Goal: Complete application form: Complete application form

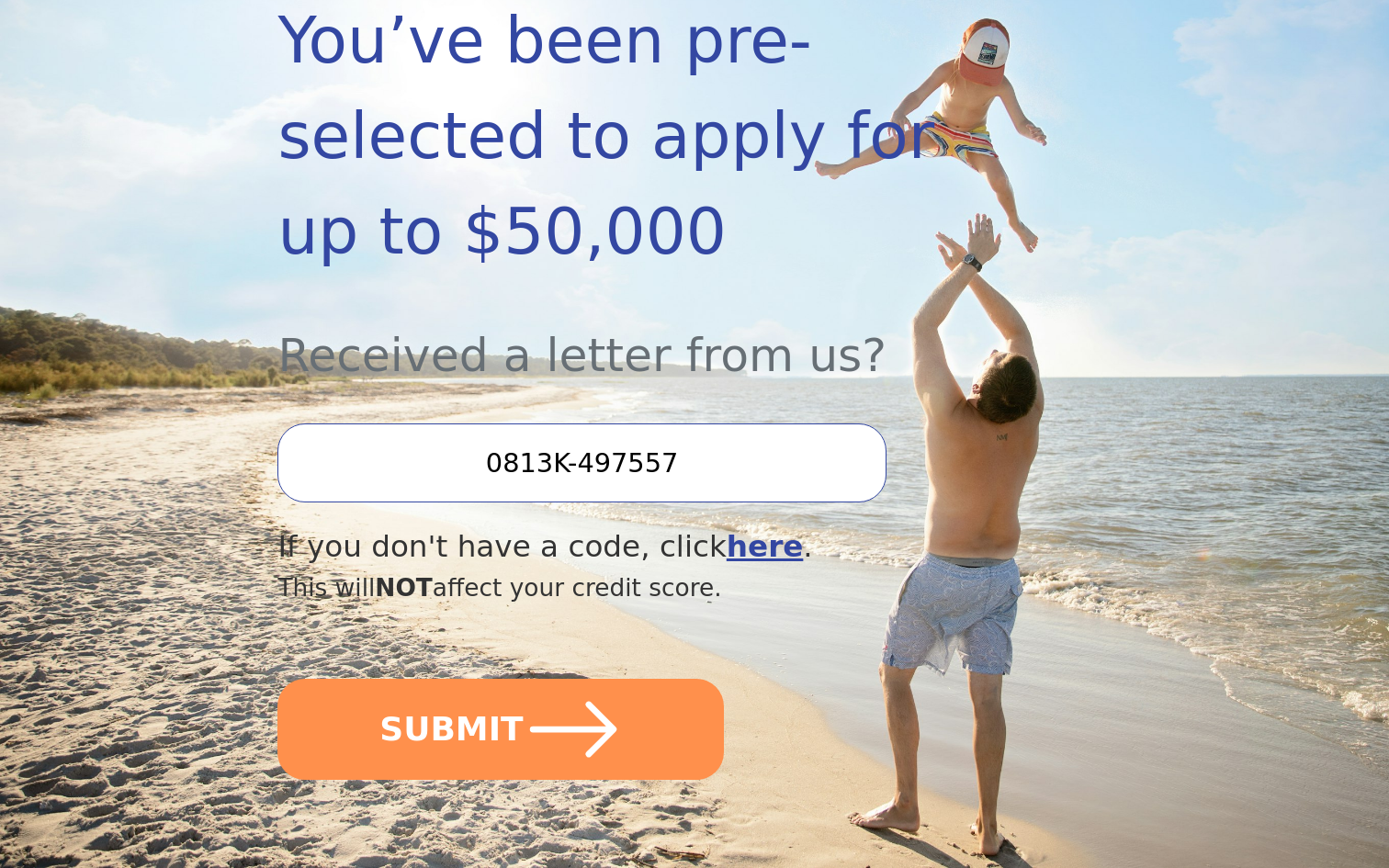
scroll to position [418, 0]
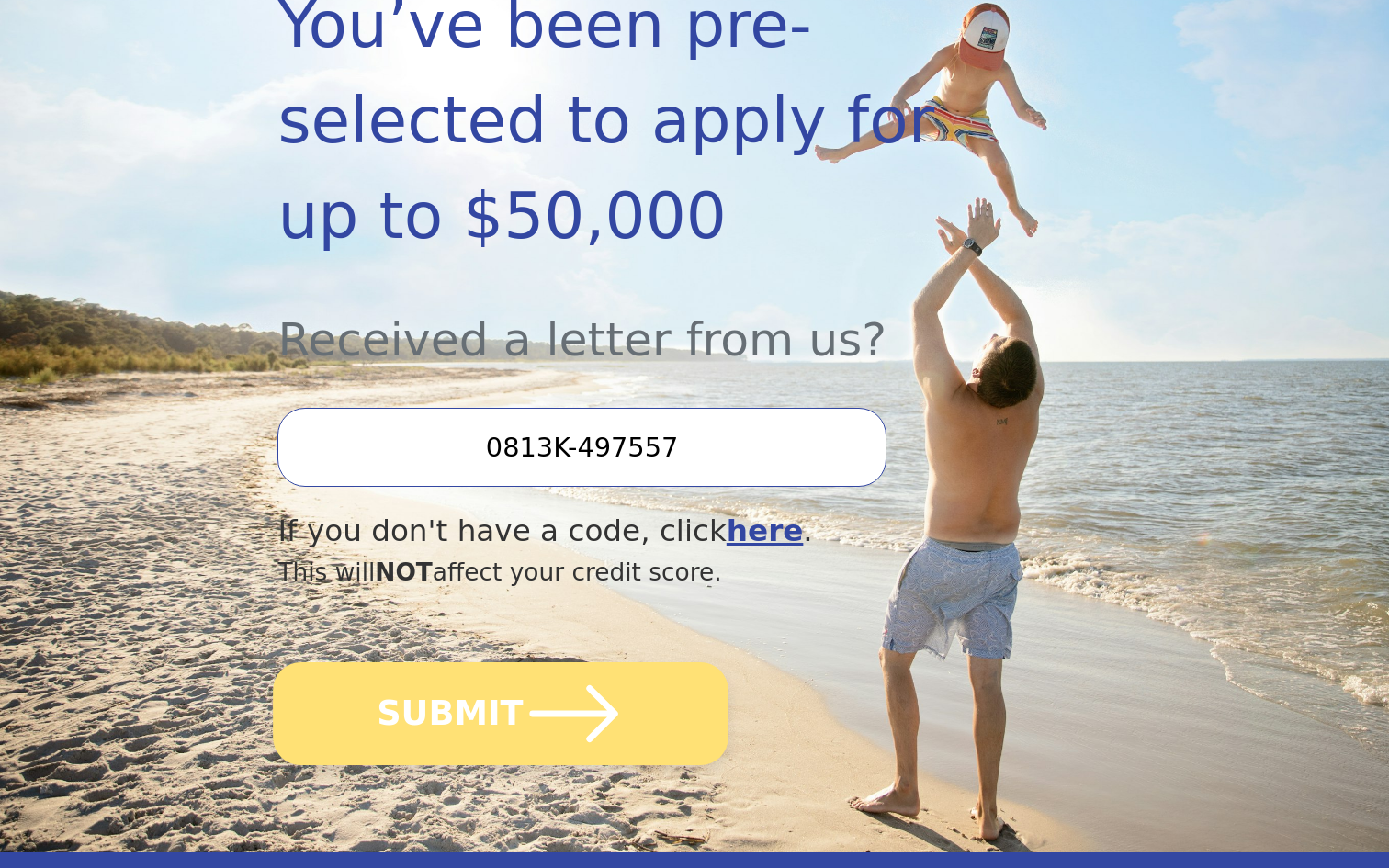
click at [537, 685] on icon "submit" at bounding box center [574, 714] width 88 height 57
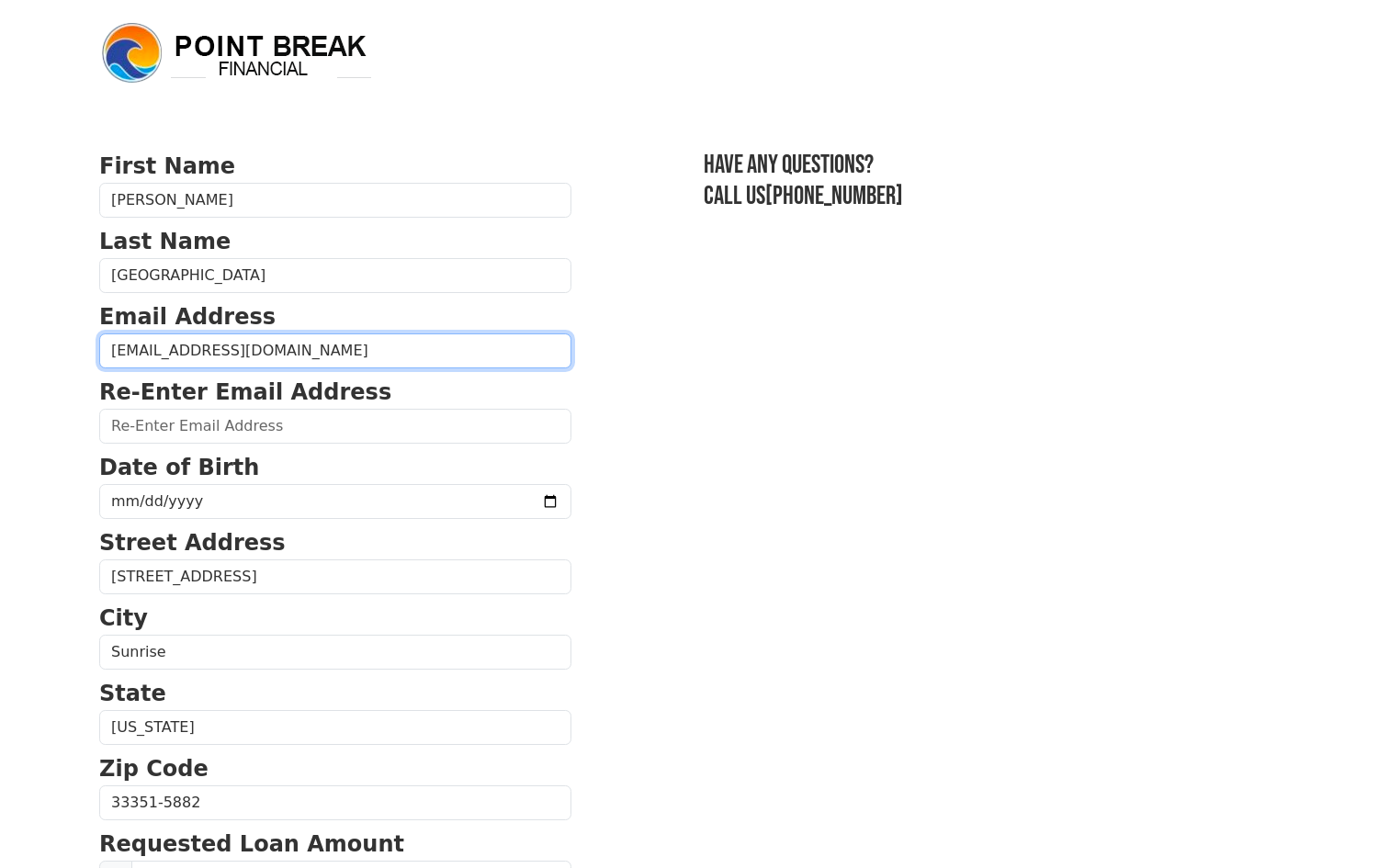
type input "jlugo3742@gmail.com"
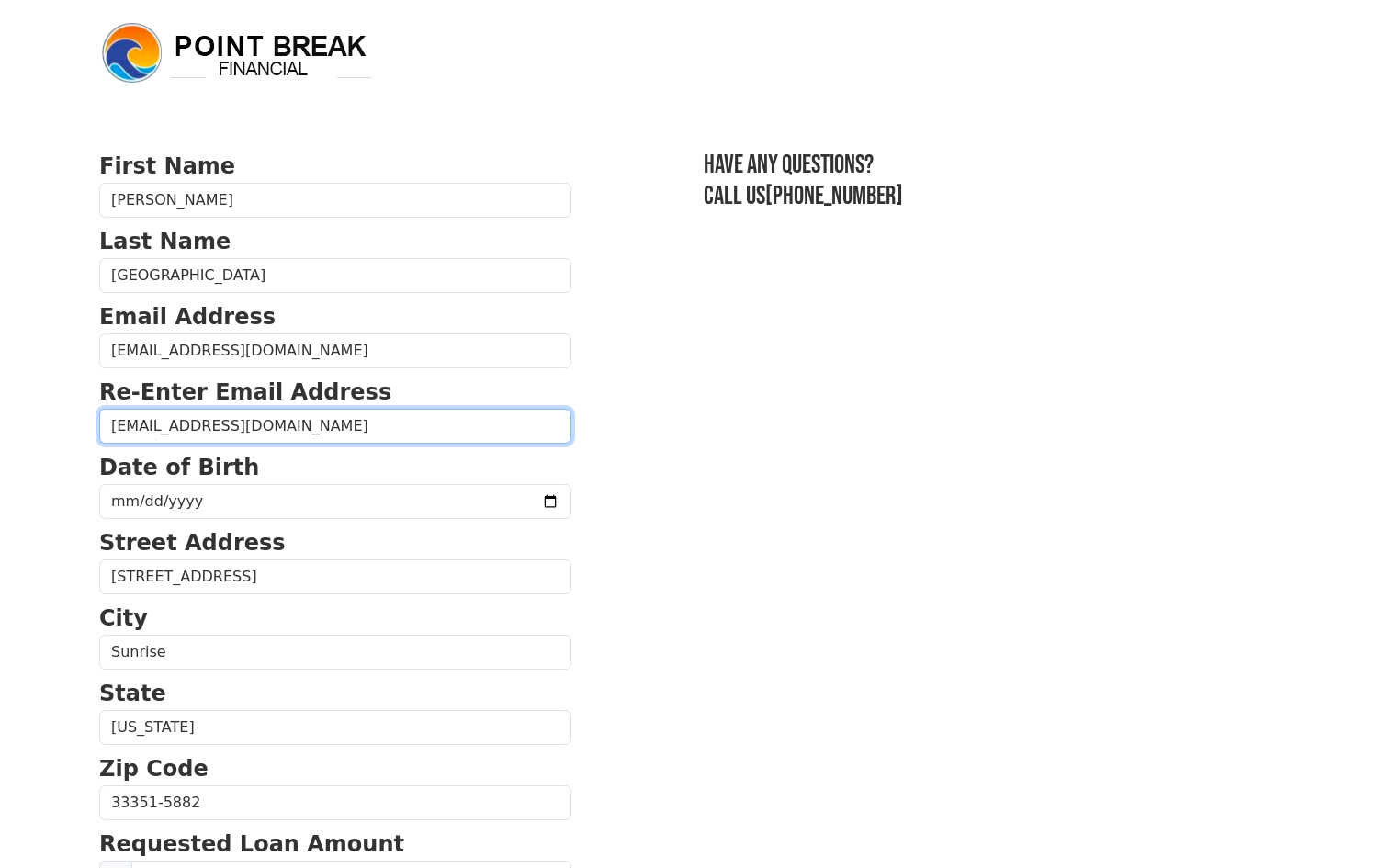
type input "jlugo3742@gmail.com"
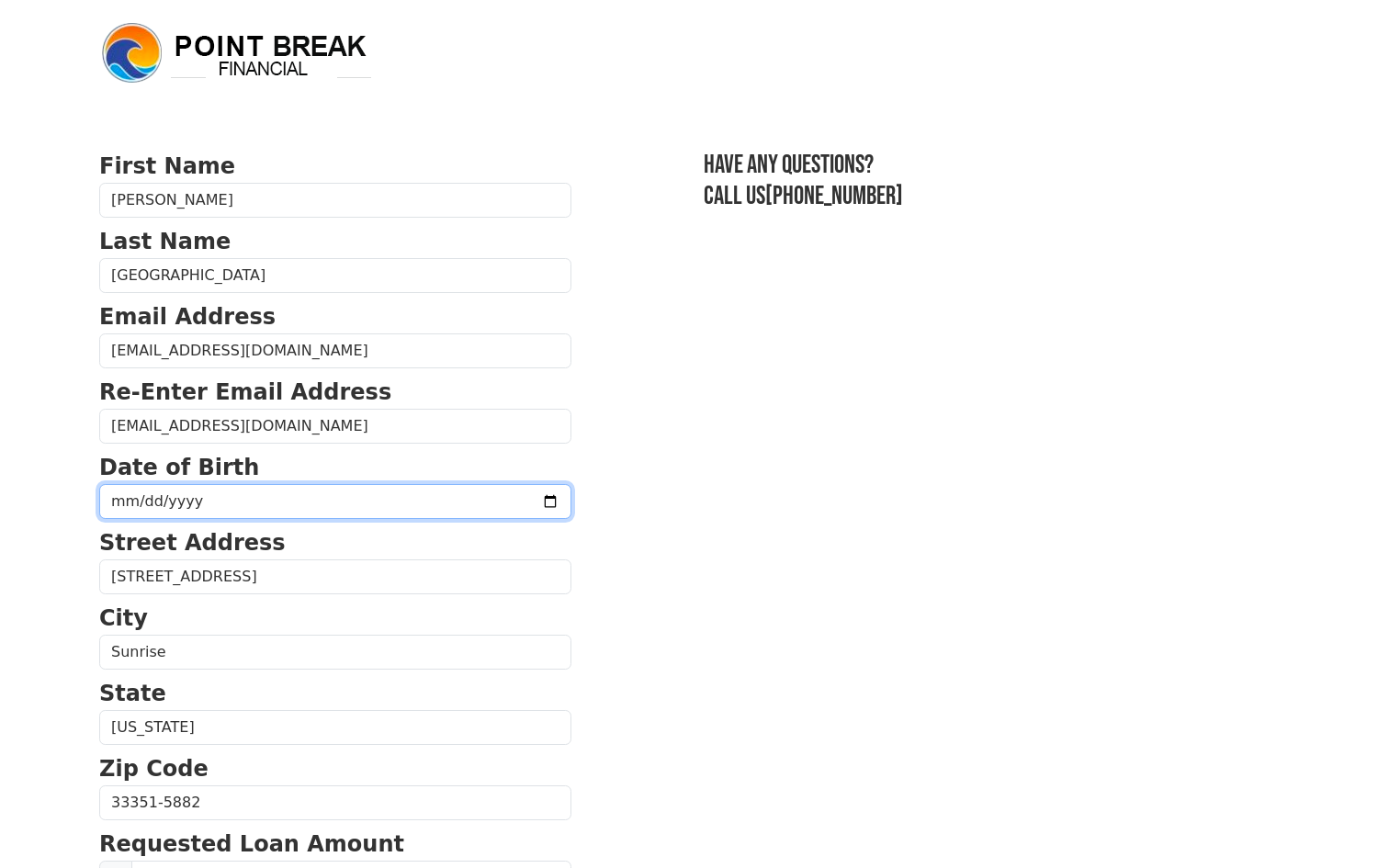
click at [124, 497] on input "date" at bounding box center [335, 501] width 472 height 35
type input "1990-08-04"
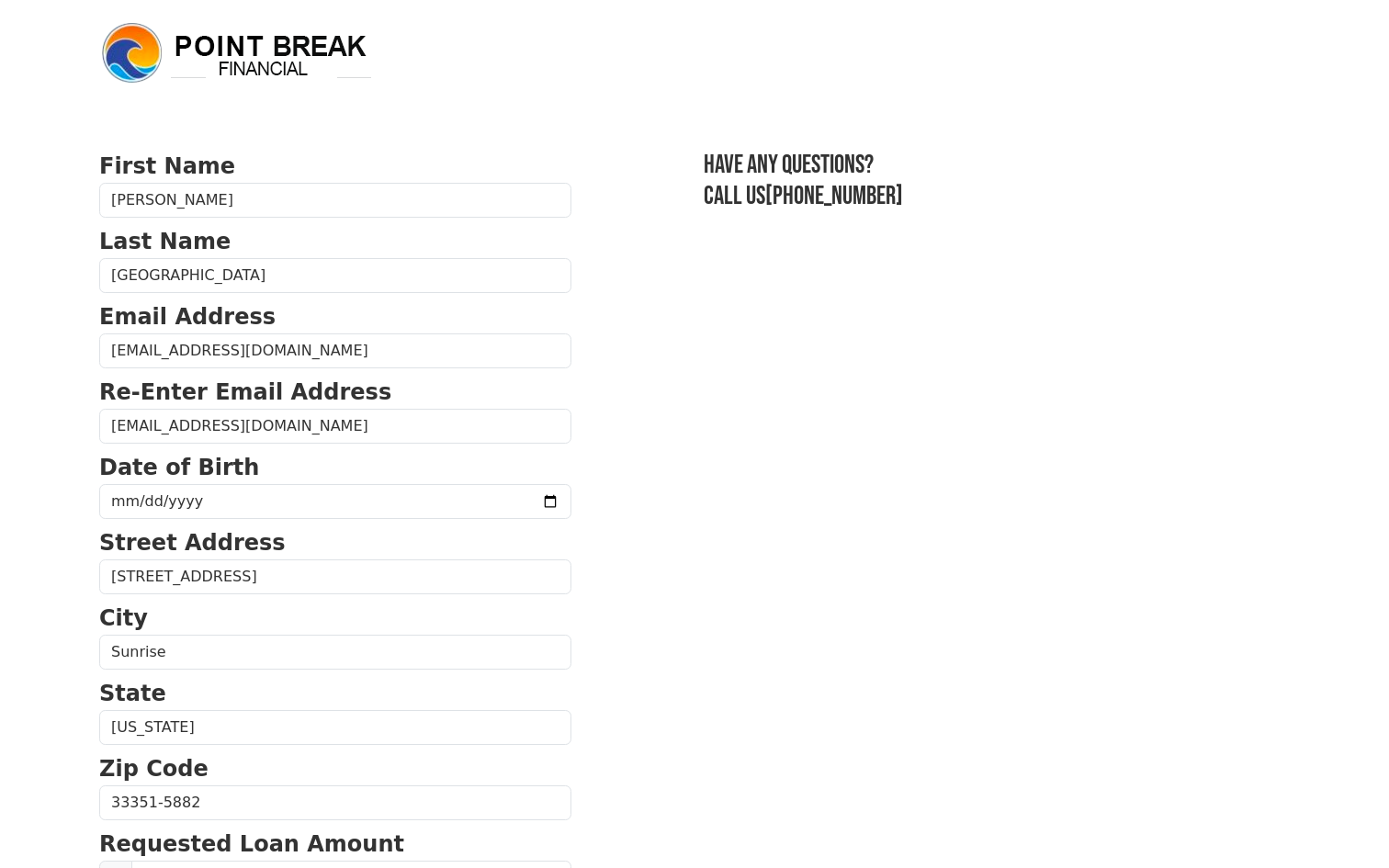
click at [614, 501] on section "First Name Jose Last Name Lugo Email Address jlugo3742@gmail.com Re-Enter Email…" at bounding box center [695, 804] width 1191 height 1311
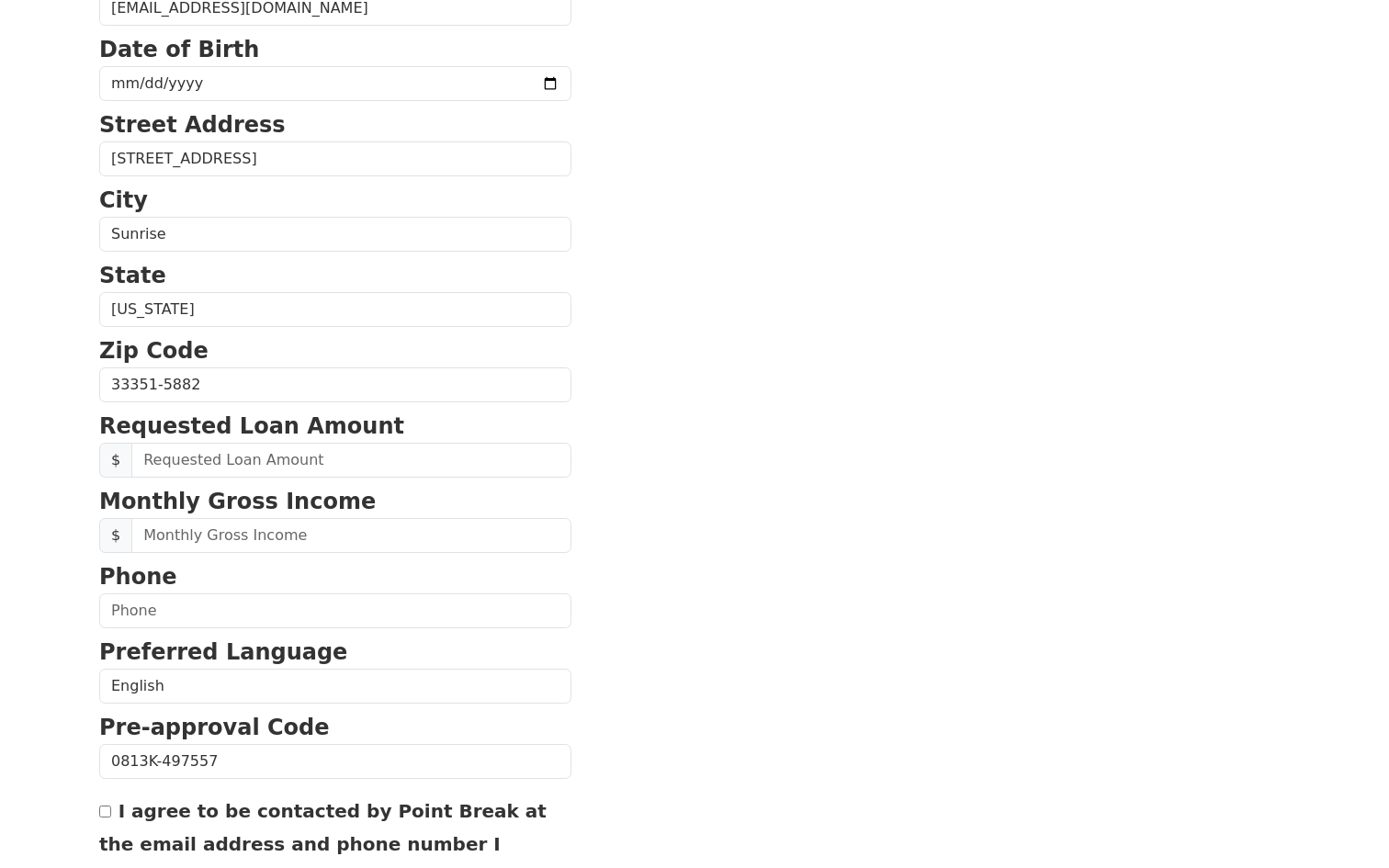
scroll to position [429, 0]
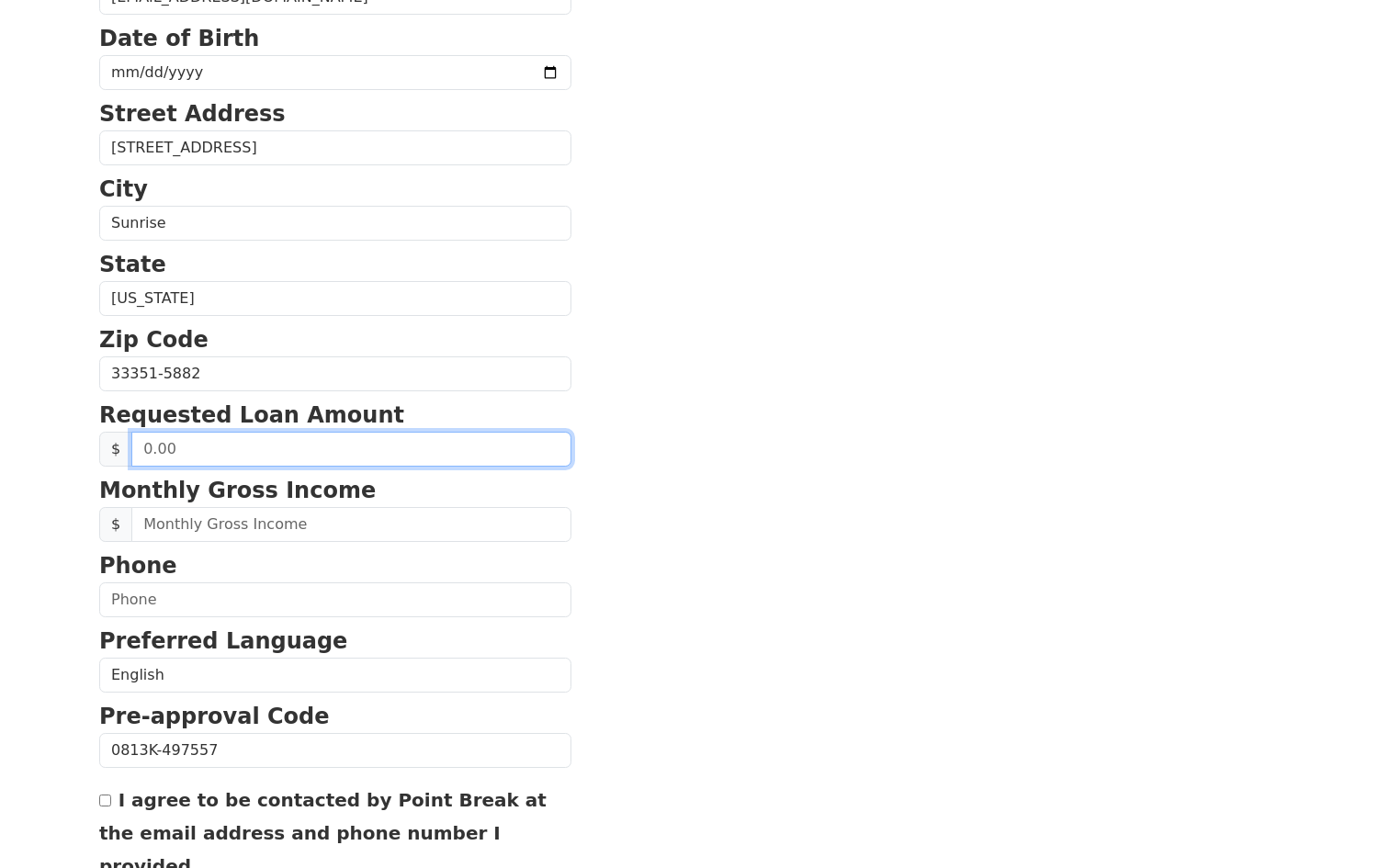
click at [146, 443] on input "text" at bounding box center [351, 450] width 440 height 35
type input "50,000.00"
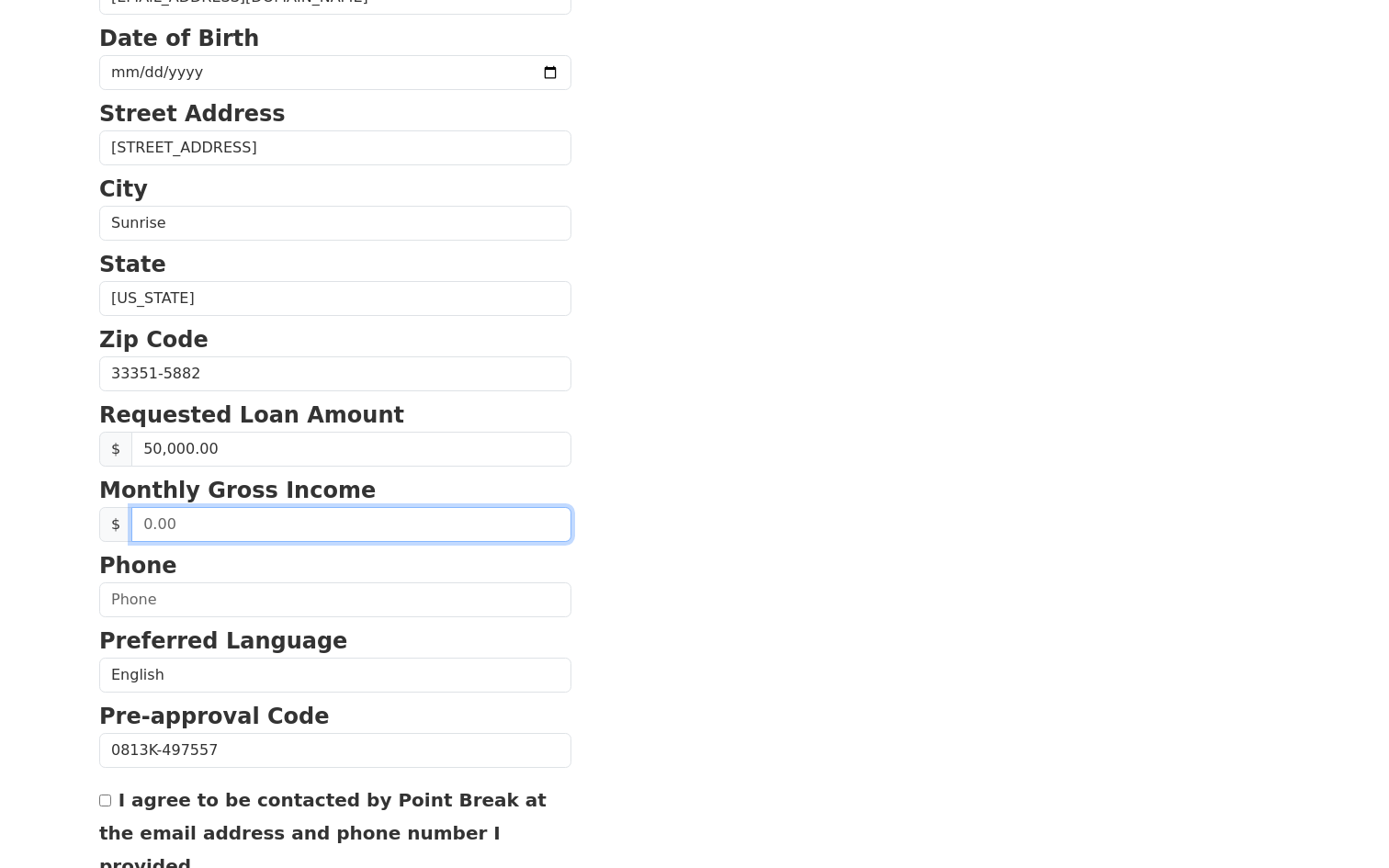
click at [141, 524] on input "text" at bounding box center [351, 525] width 440 height 35
type input "10,000.00"
click at [664, 476] on section "First Name Jose Last Name Lugo Email Address jlugo3742@gmail.com Re-Enter Email…" at bounding box center [695, 375] width 1191 height 1311
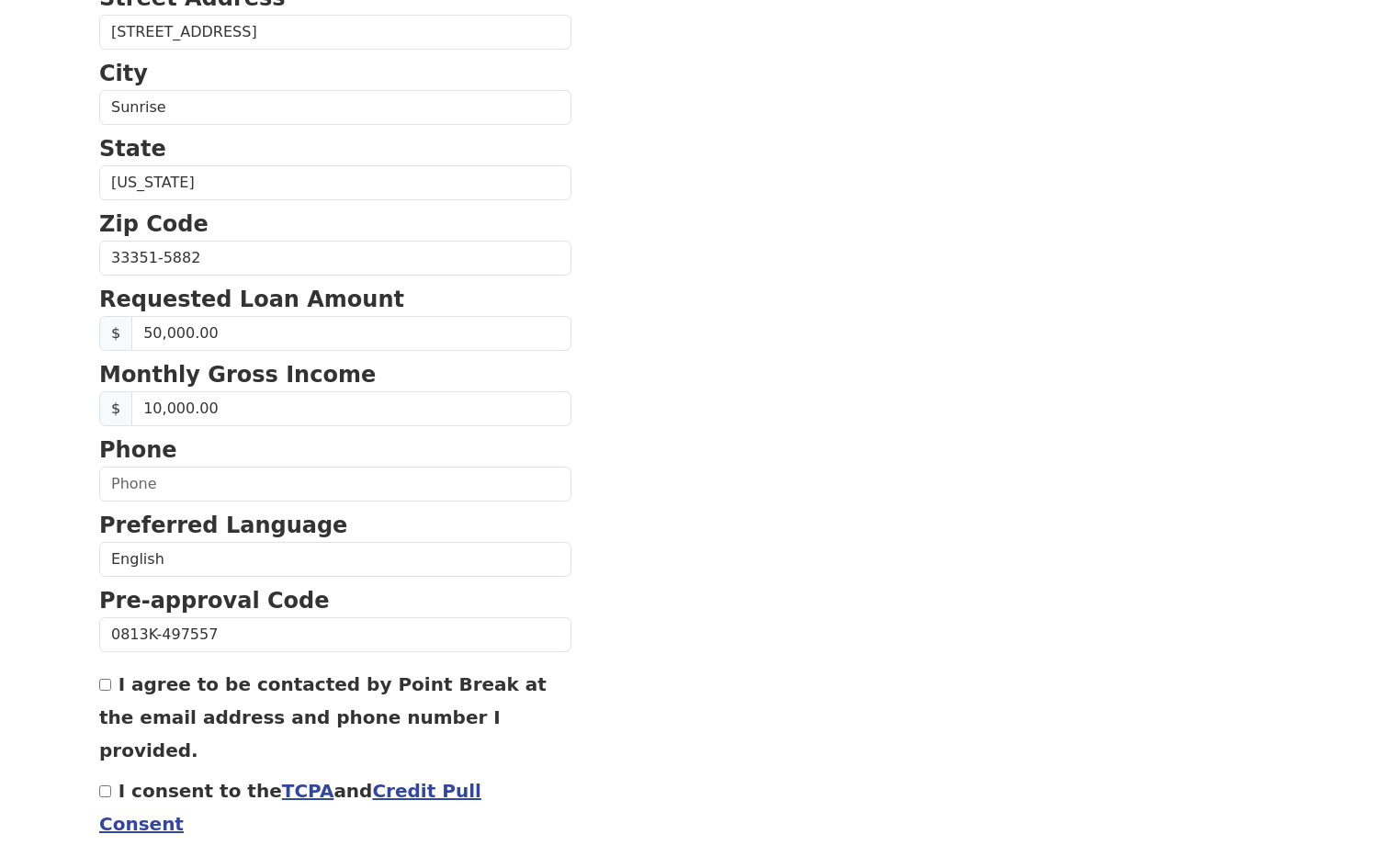
scroll to position [564, 0]
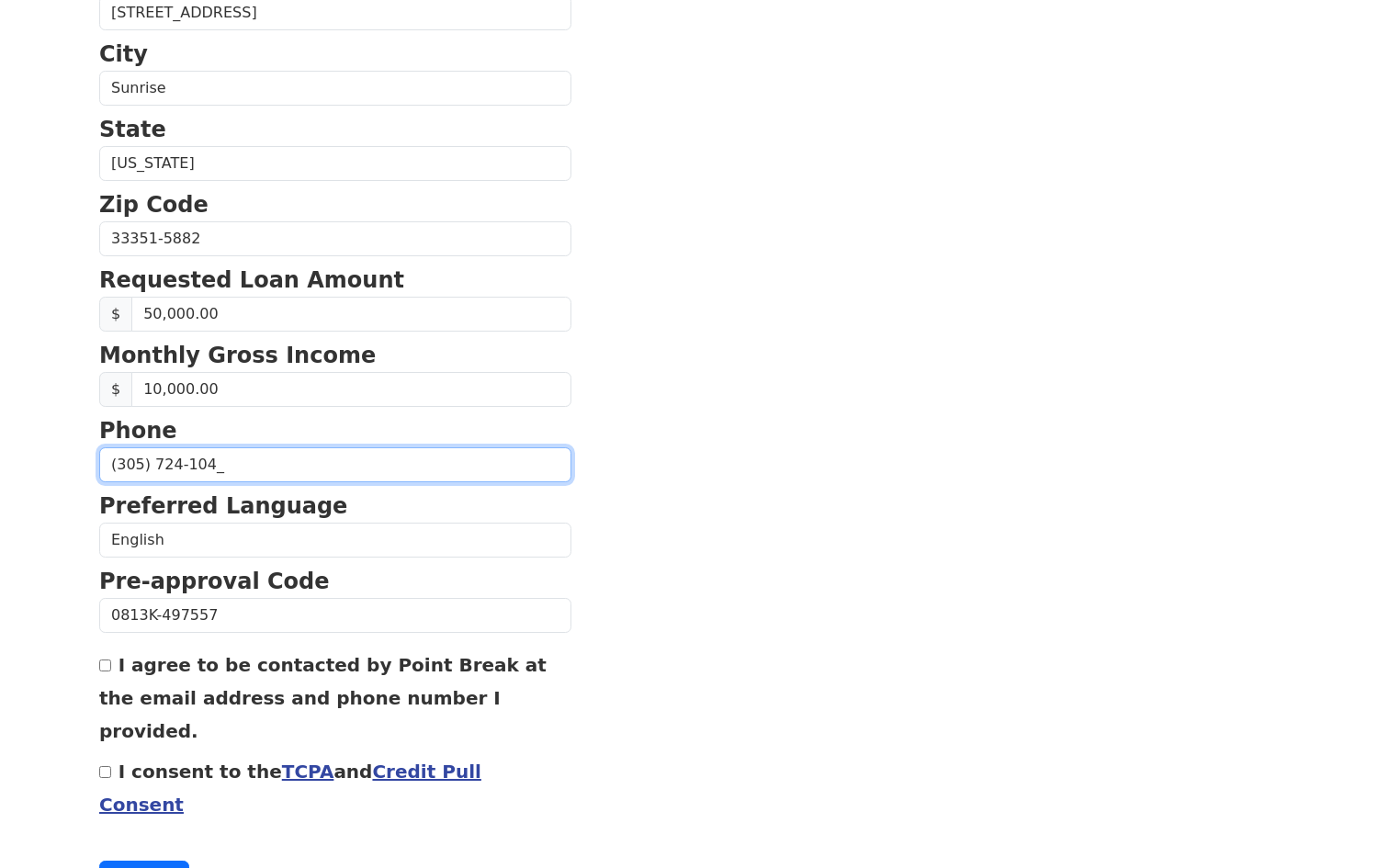
type input "(305) 724-1043"
click at [786, 526] on section "First Name Jose Last Name Lugo Email Address jlugo3742@gmail.com Re-Enter Email…" at bounding box center [695, 240] width 1191 height 1311
click at [107, 669] on input "I agree to be contacted by Point Break at the email address and phone number I …" at bounding box center [106, 666] width 12 height 12
checkbox input "true"
click at [105, 766] on input "I consent to the TCPA and Credit Pull Consent" at bounding box center [106, 772] width 12 height 12
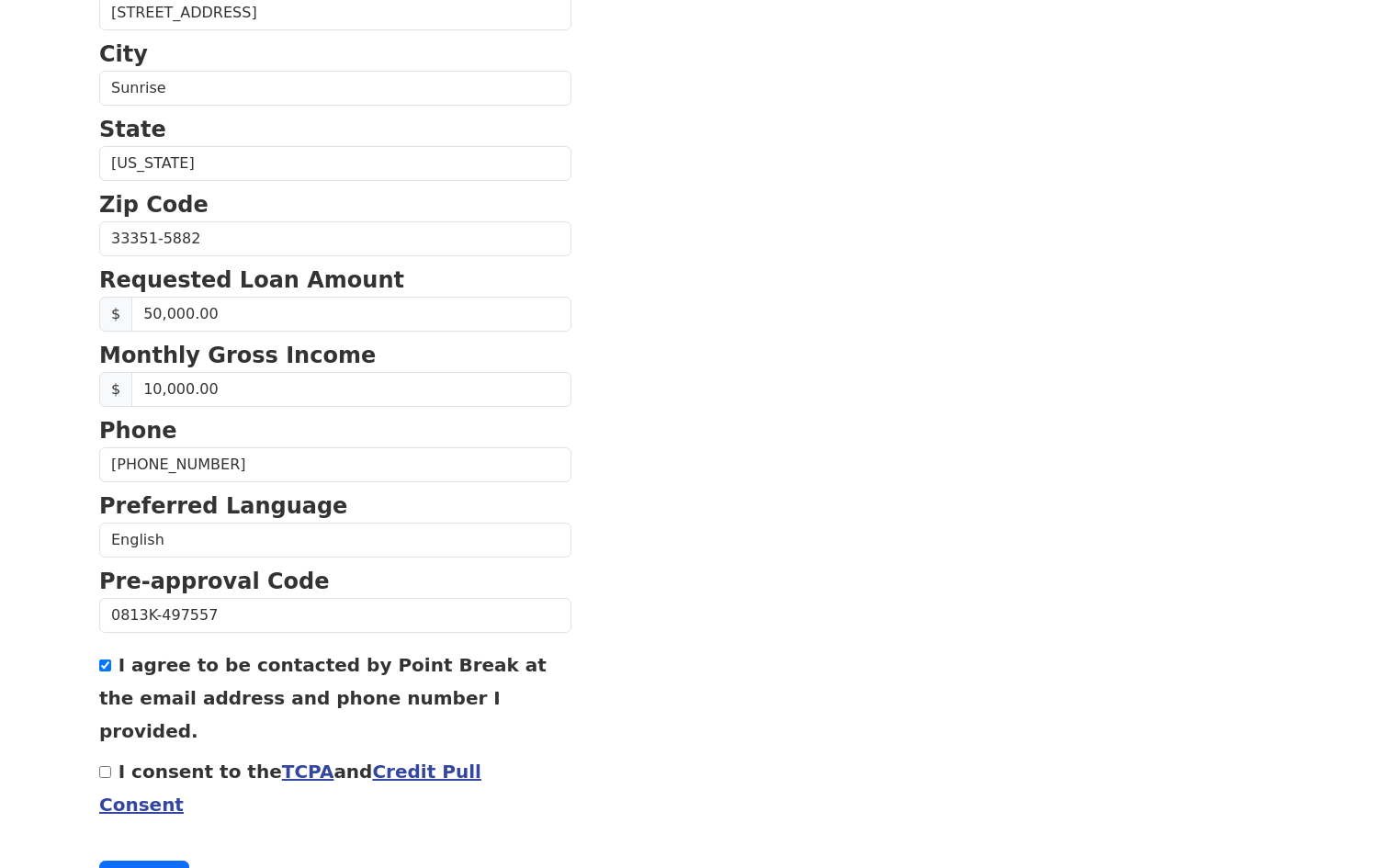
checkbox input "true"
click at [127, 861] on button "Continue" at bounding box center [145, 879] width 90 height 35
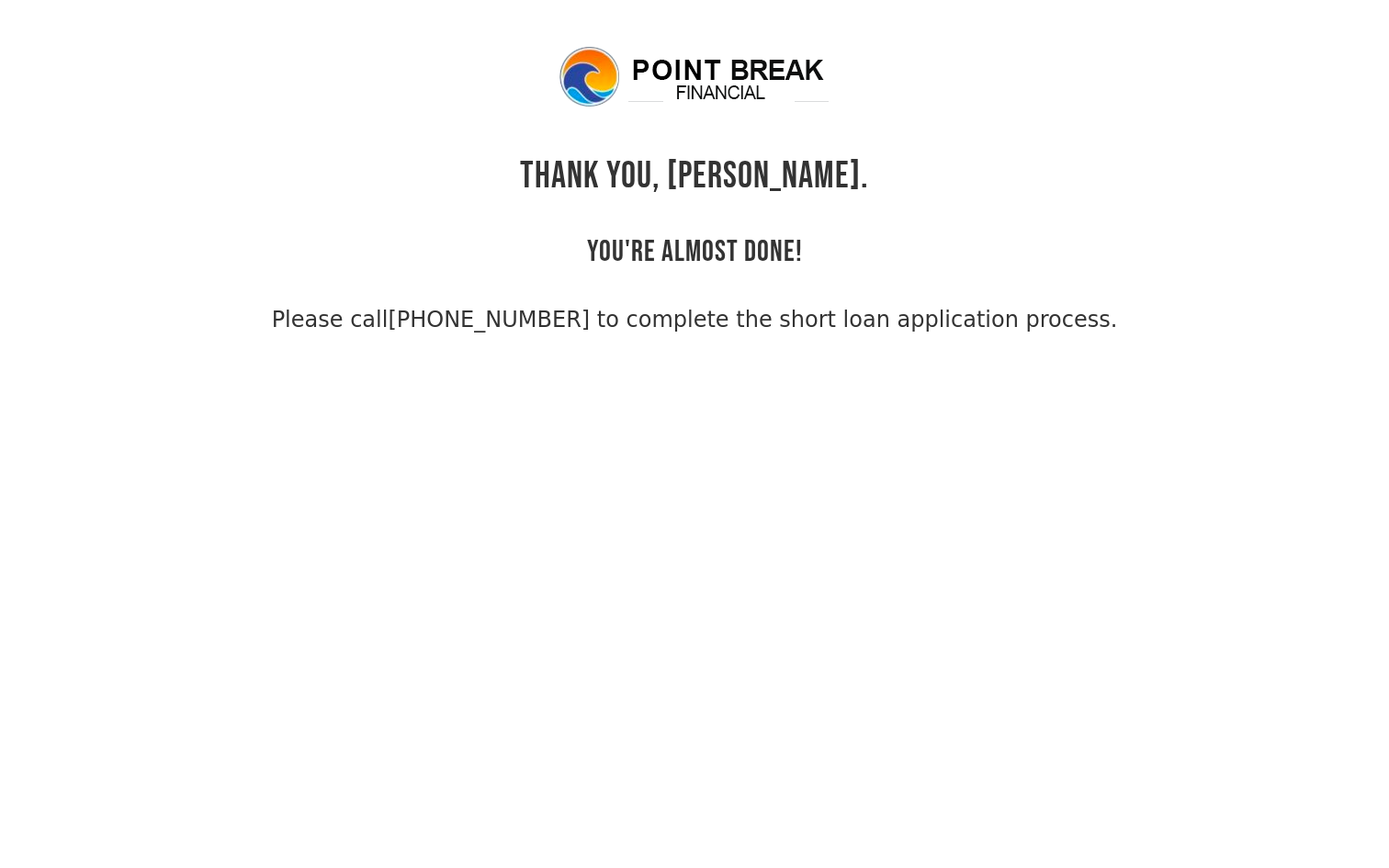
click at [462, 566] on body "THANK YOU, Jose. YOU'RE ALMOST DONE! Please call (855) 202-9500 to complete the…" at bounding box center [694, 478] width 1389 height 868
